Goal: Task Accomplishment & Management: Complete application form

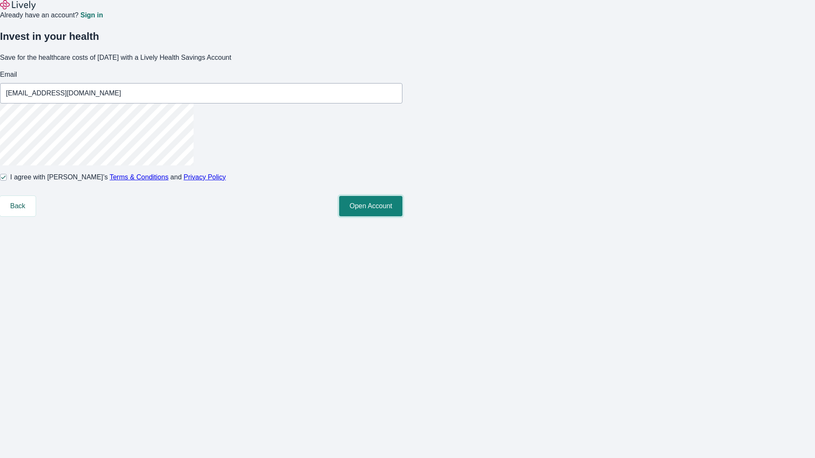
click at [402, 216] on button "Open Account" at bounding box center [370, 206] width 63 height 20
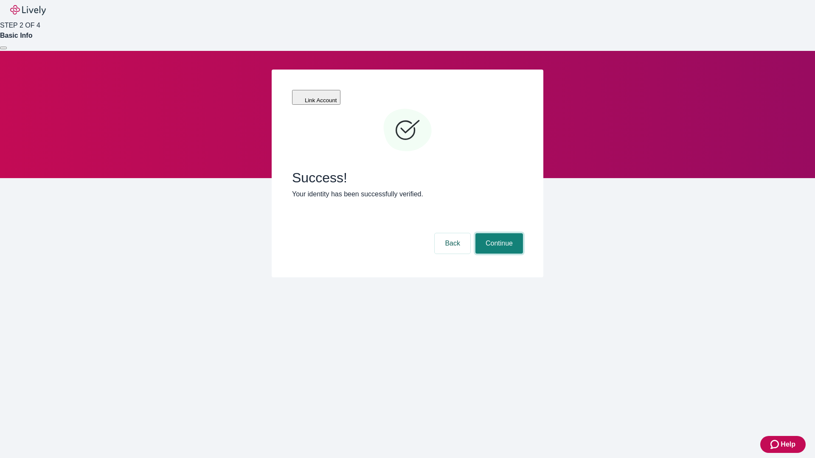
click at [498, 233] on button "Continue" at bounding box center [499, 243] width 48 height 20
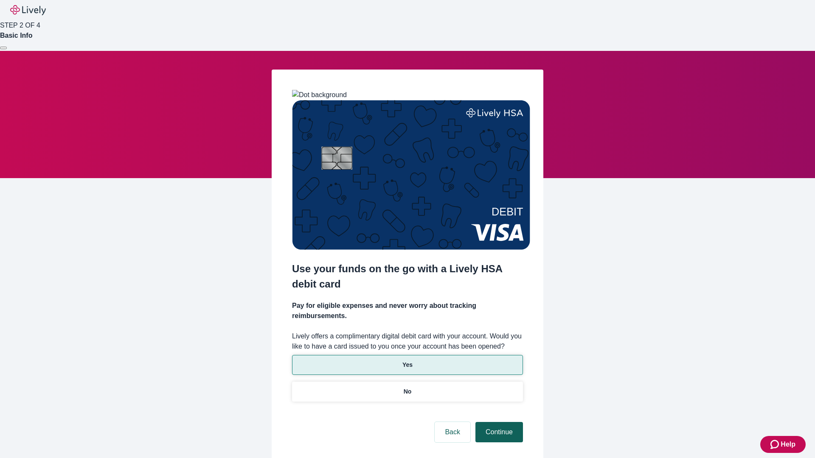
click at [407, 361] on p "Yes" at bounding box center [407, 365] width 10 height 9
click at [498, 422] on button "Continue" at bounding box center [499, 432] width 48 height 20
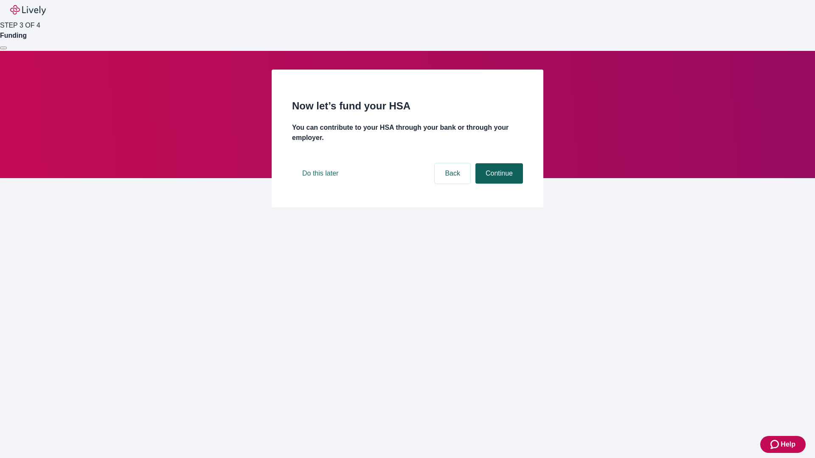
click at [498, 184] on button "Continue" at bounding box center [499, 173] width 48 height 20
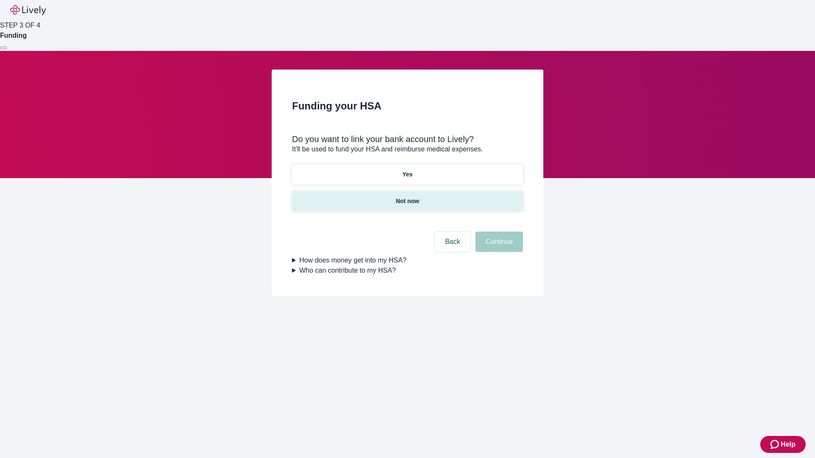
click at [407, 197] on p "Not now" at bounding box center [406, 201] width 23 height 9
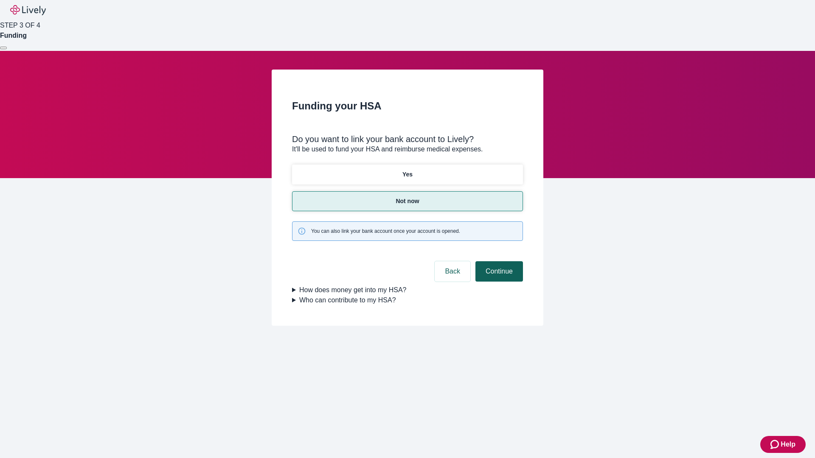
click at [498, 261] on button "Continue" at bounding box center [499, 271] width 48 height 20
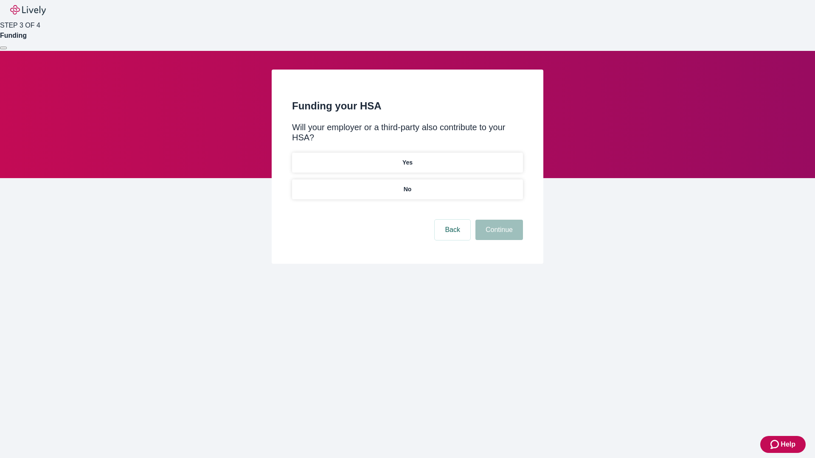
click at [407, 185] on p "No" at bounding box center [408, 189] width 8 height 9
click at [498, 220] on button "Continue" at bounding box center [499, 230] width 48 height 20
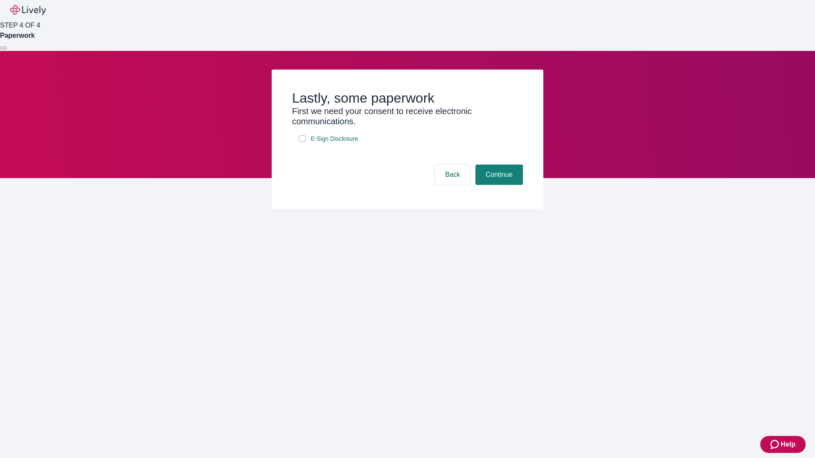
click at [302, 142] on input "E-Sign Disclosure" at bounding box center [302, 138] width 7 height 7
checkbox input "true"
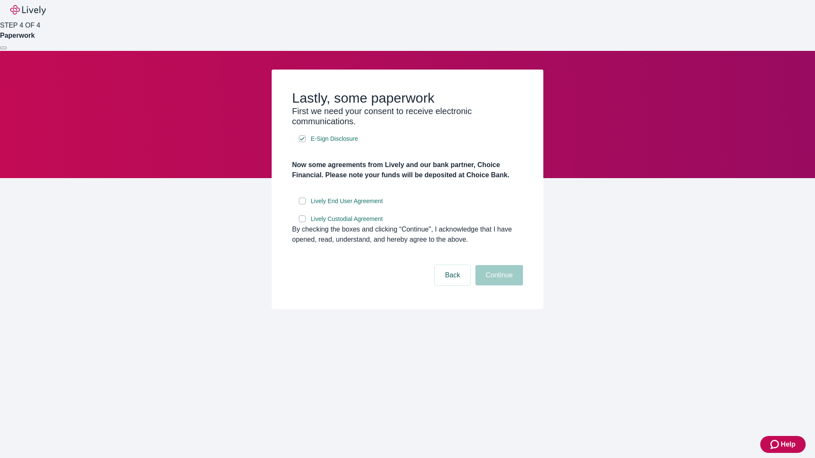
click at [302, 205] on input "Lively End User Agreement" at bounding box center [302, 201] width 7 height 7
checkbox input "true"
click at [302, 222] on input "Lively Custodial Agreement" at bounding box center [302, 219] width 7 height 7
checkbox input "true"
click at [498, 286] on button "Continue" at bounding box center [499, 275] width 48 height 20
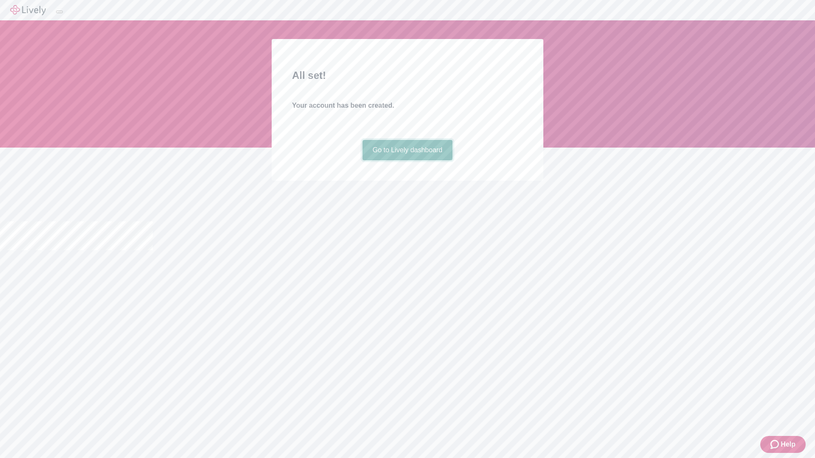
click at [407, 160] on link "Go to Lively dashboard" at bounding box center [407, 150] width 90 height 20
